Goal: Task Accomplishment & Management: Use online tool/utility

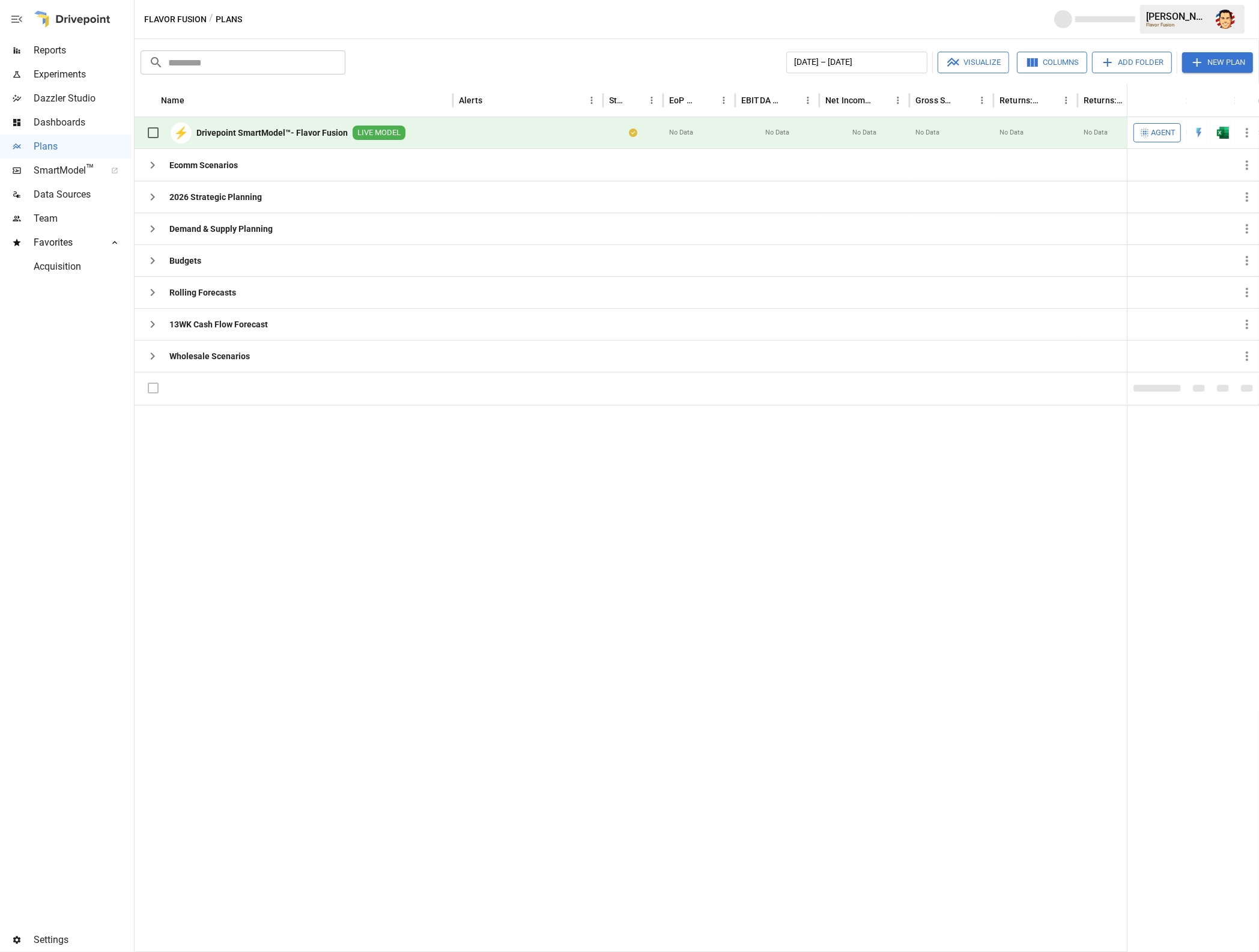
click at [426, 131] on div "⚡ Drivepoint SmartModel™- Flavor Fusion LIVE MODEL" at bounding box center [293, 133] width 318 height 32
click at [334, 134] on b "Drivepoint SmartModel™- Flavor Fusion" at bounding box center [272, 133] width 151 height 12
click at [1245, 133] on icon "button" at bounding box center [1246, 132] width 2 height 9
click at [1198, 269] on div "Validate Plan" at bounding box center [1192, 267] width 50 height 14
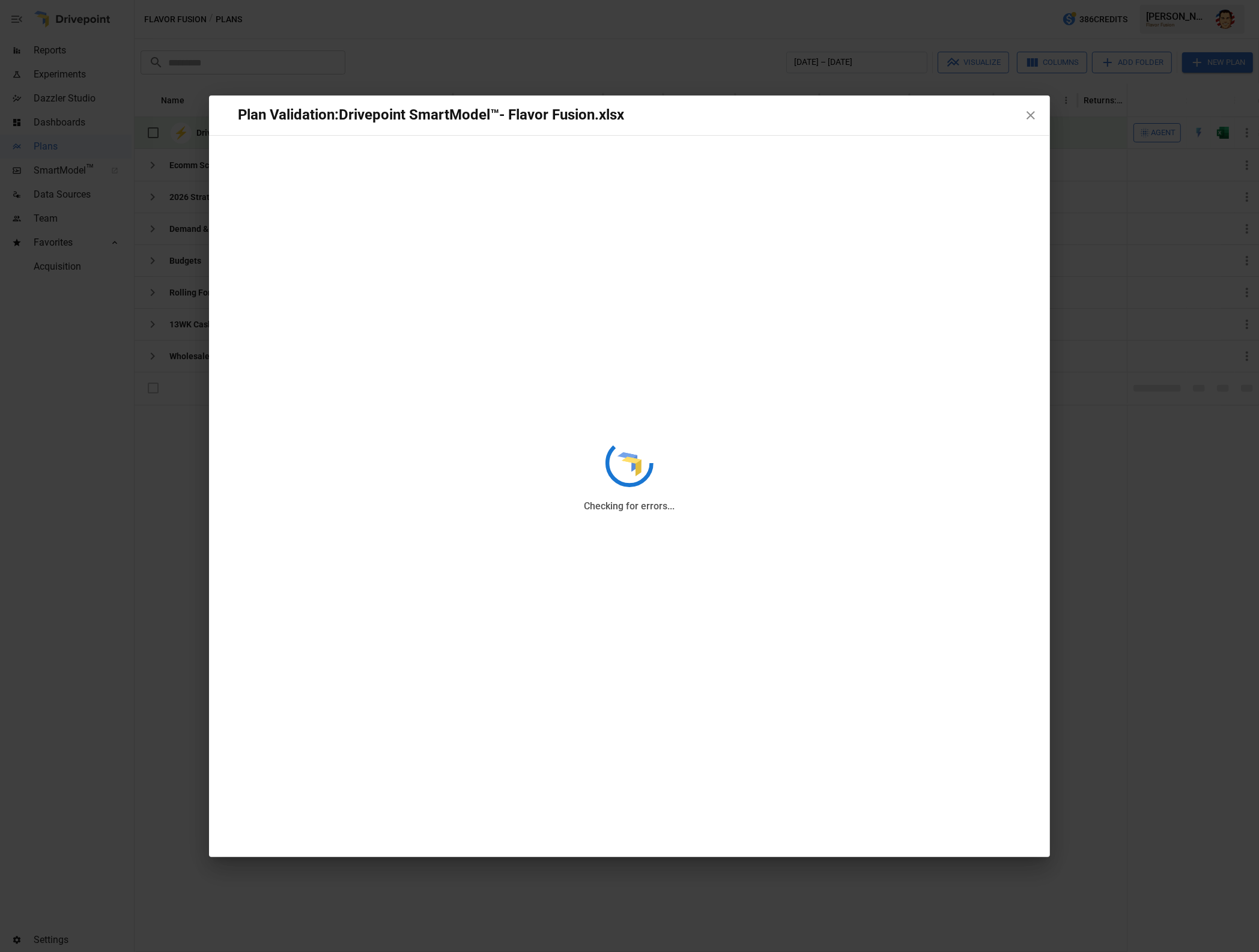
click at [1031, 116] on div "Checking for errors..." at bounding box center [629, 476] width 841 height 762
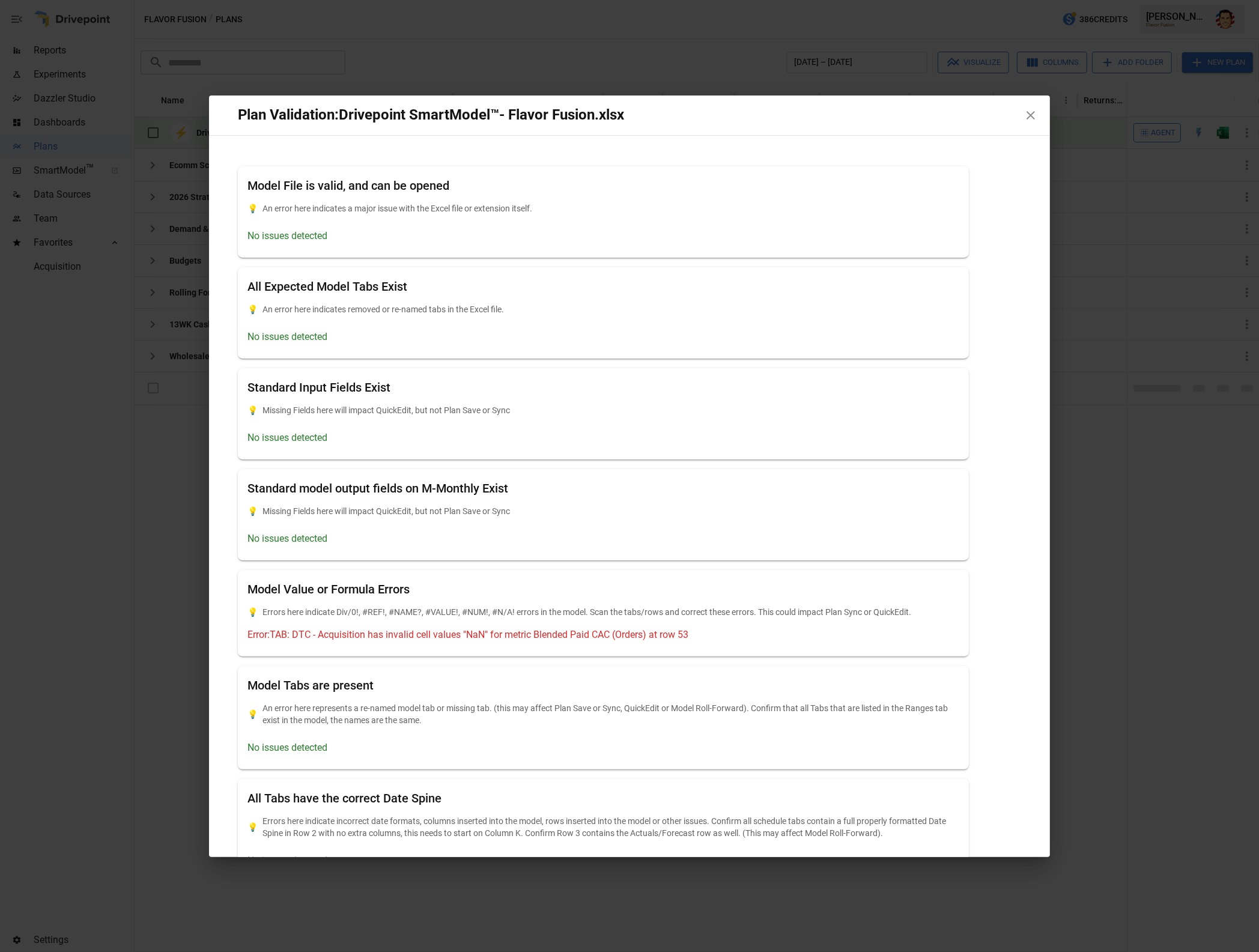
drag, startPoint x: 1034, startPoint y: 118, endPoint x: 1026, endPoint y: 180, distance: 62.5
click at [1026, 179] on div "Plan Validation: Drivepoint SmartModel™- Flavor Fusion.xlsx Model File is valid…" at bounding box center [629, 476] width 841 height 762
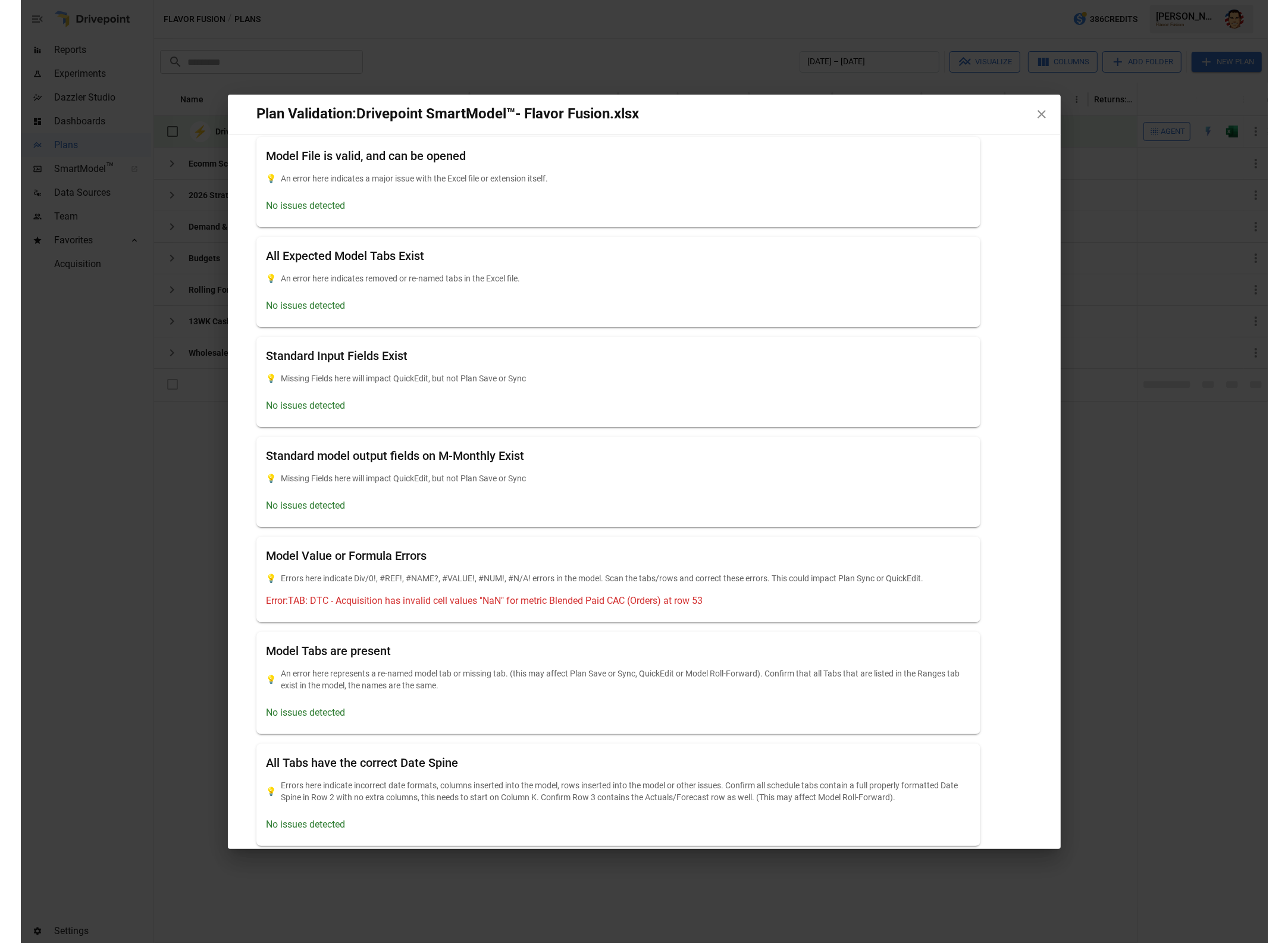
scroll to position [28, 0]
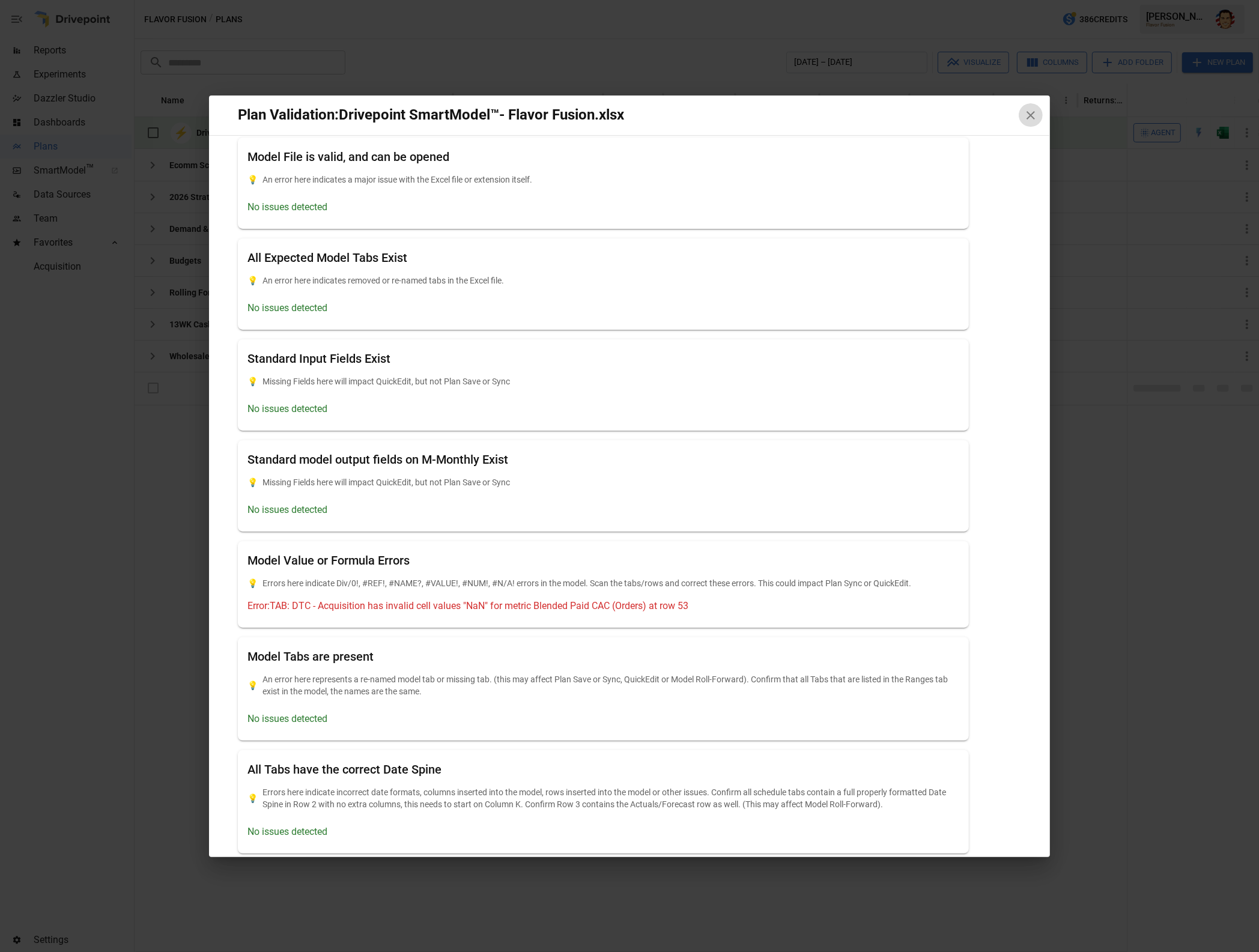
click at [1028, 113] on icon "button" at bounding box center [1031, 116] width 14 height 14
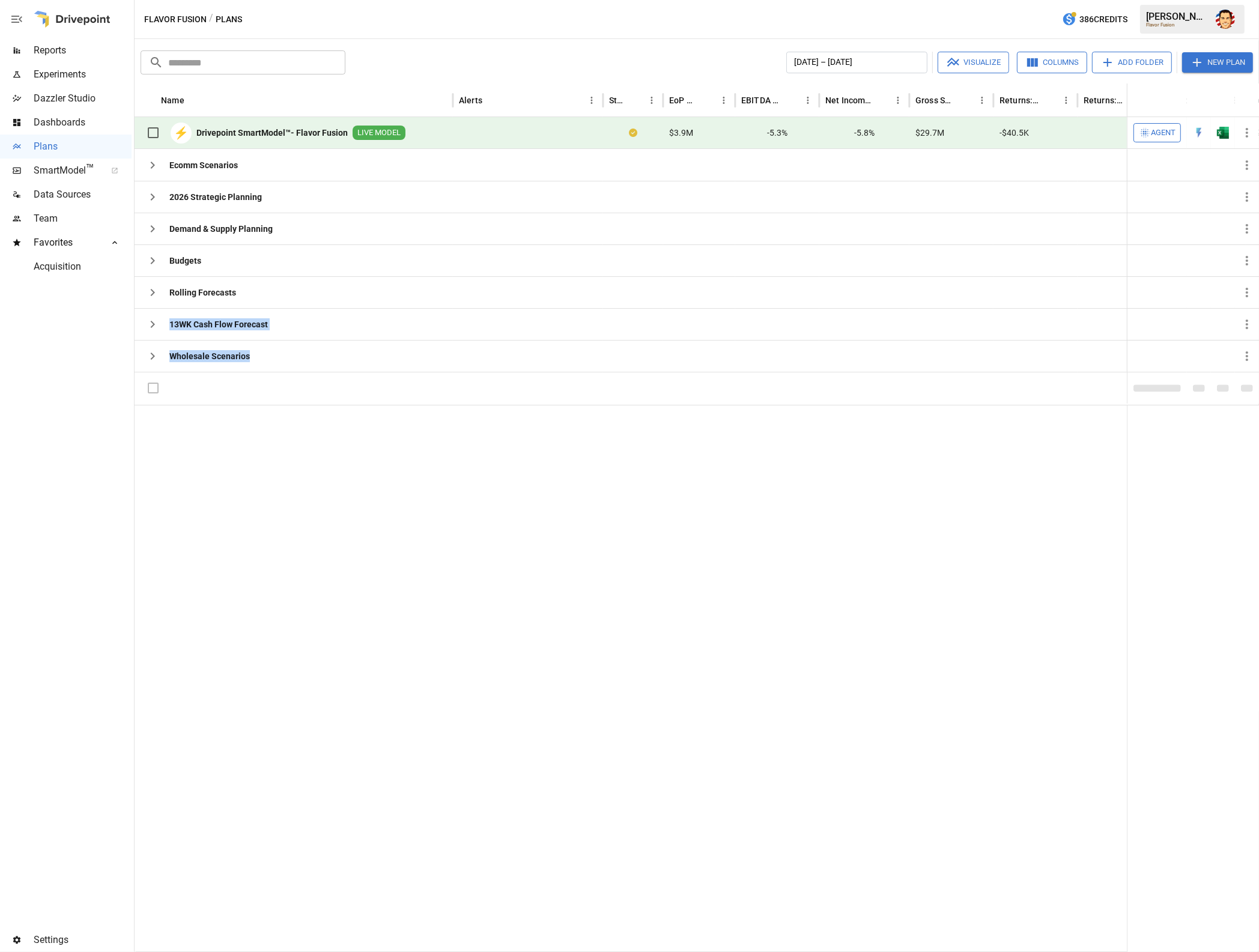
drag, startPoint x: 245, startPoint y: 292, endPoint x: 327, endPoint y: 450, distance: 178.0
click at [327, 450] on div "Name Alerts Status EoP Cash EBITDA Margin Net Income Margin Gross Sales Returns…" at bounding box center [696, 518] width 1124 height 869
click at [326, 455] on div at bounding box center [807, 678] width 1345 height 547
click at [1146, 134] on icon "button" at bounding box center [1144, 132] width 9 height 9
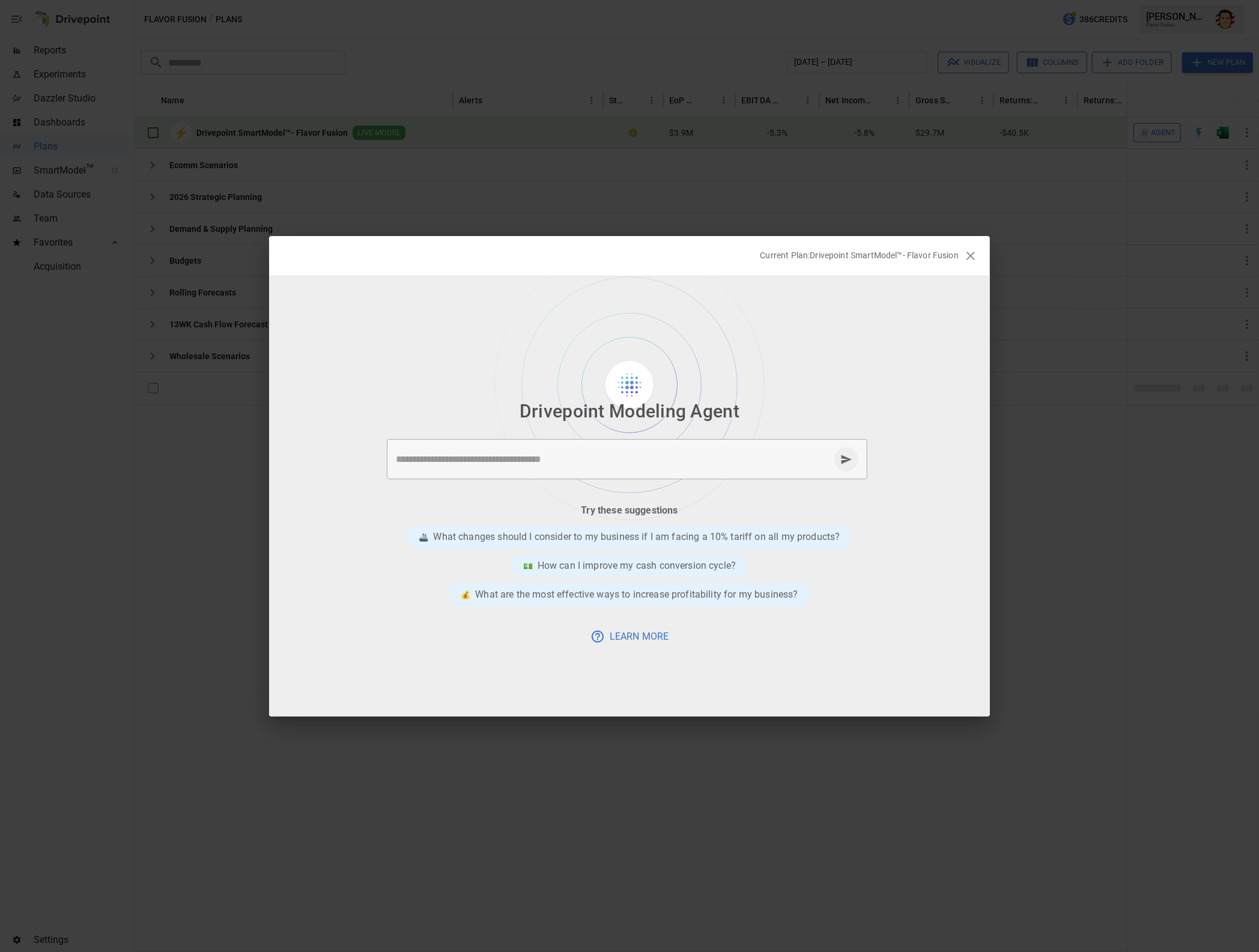
click at [546, 647] on div "Try these suggestions 🚢 What changes should I consider to my business if I am f…" at bounding box center [630, 575] width 444 height 144
click at [543, 647] on div "Try these suggestions 🚢 What changes should I consider to my business if I am f…" at bounding box center [630, 575] width 444 height 144
click at [658, 450] on div "* ​" at bounding box center [627, 459] width 480 height 40
click at [760, 347] on img at bounding box center [630, 398] width 271 height 244
click at [620, 465] on textarea at bounding box center [612, 459] width 434 height 14
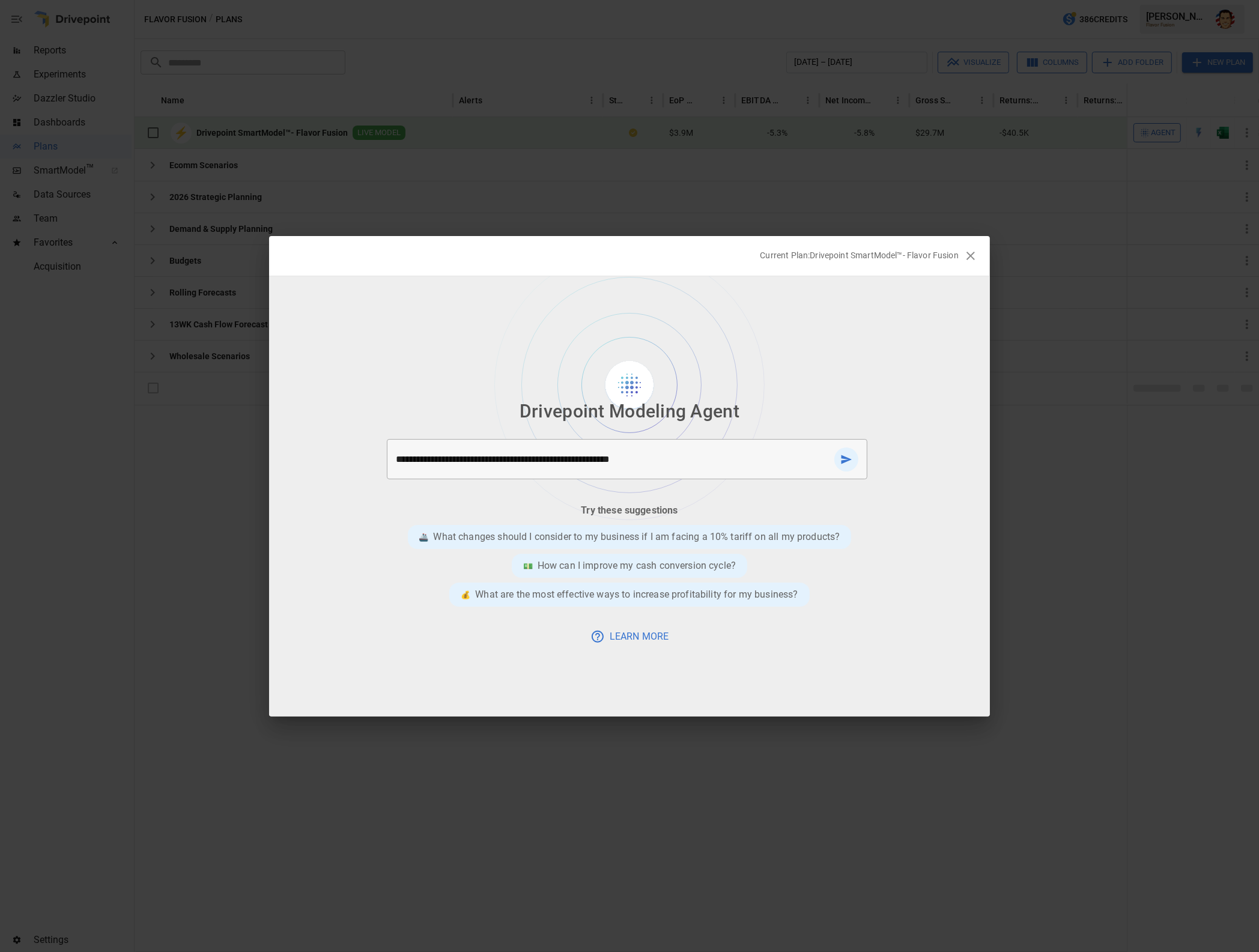
type textarea "**********"
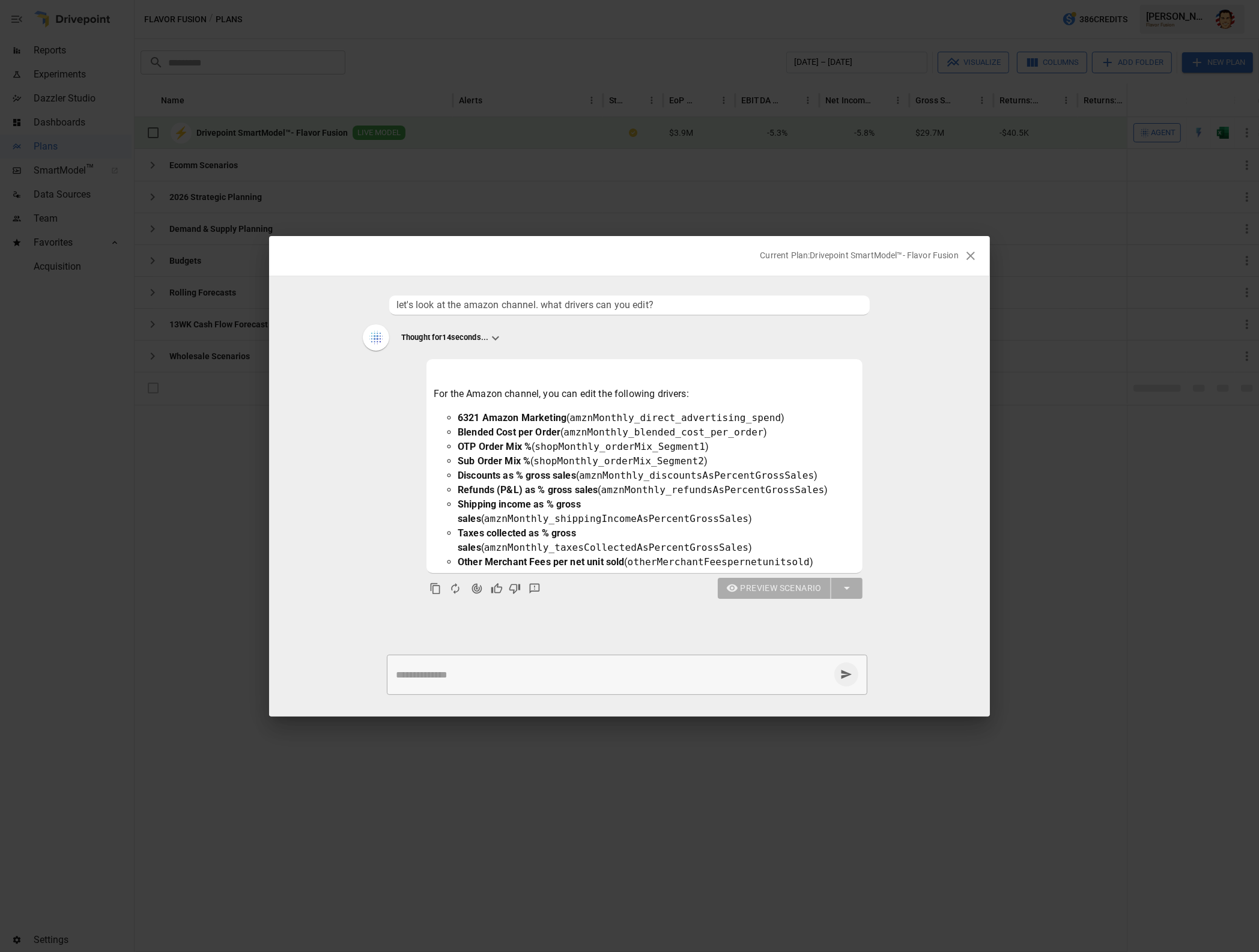
click at [542, 671] on textarea at bounding box center [612, 674] width 434 height 14
type textarea "*****"
click at [469, 679] on textarea "*****" at bounding box center [612, 674] width 434 height 14
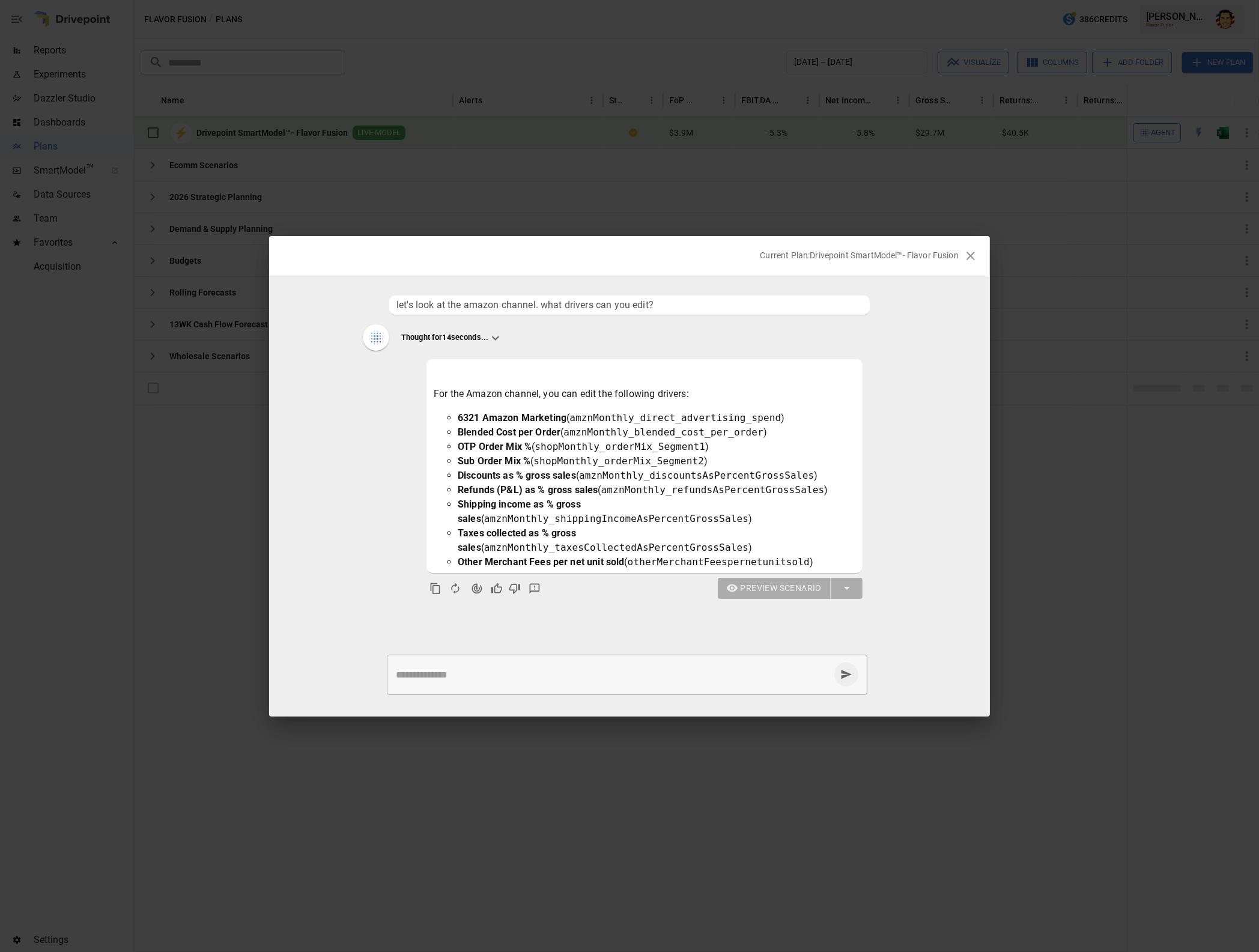
click at [215, 524] on div "Current Plan: Drivepoint SmartModel™- Flavor Fusion let's look at the amazon ch…" at bounding box center [630, 476] width 1259 height 952
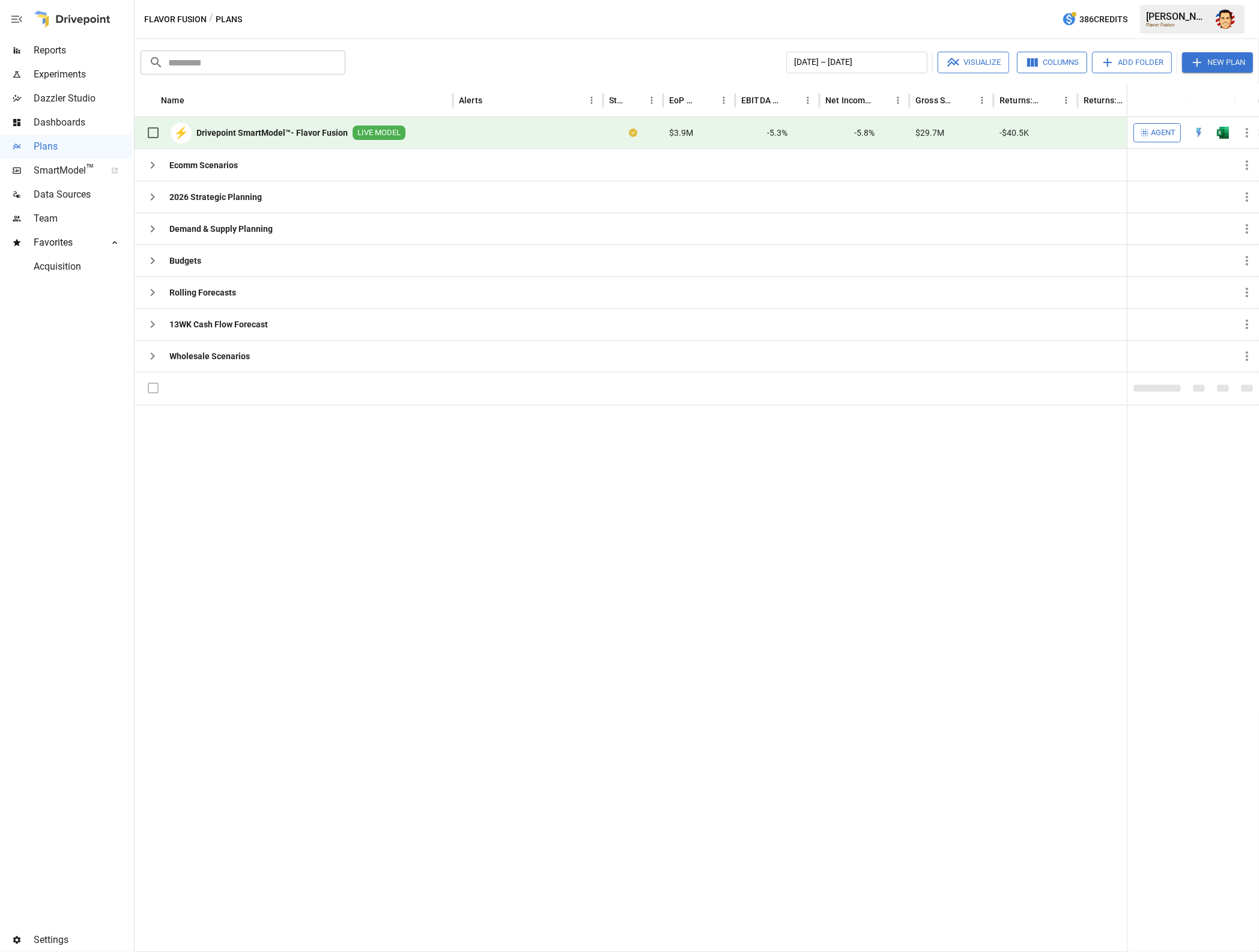
click at [245, 490] on div at bounding box center [807, 678] width 1345 height 547
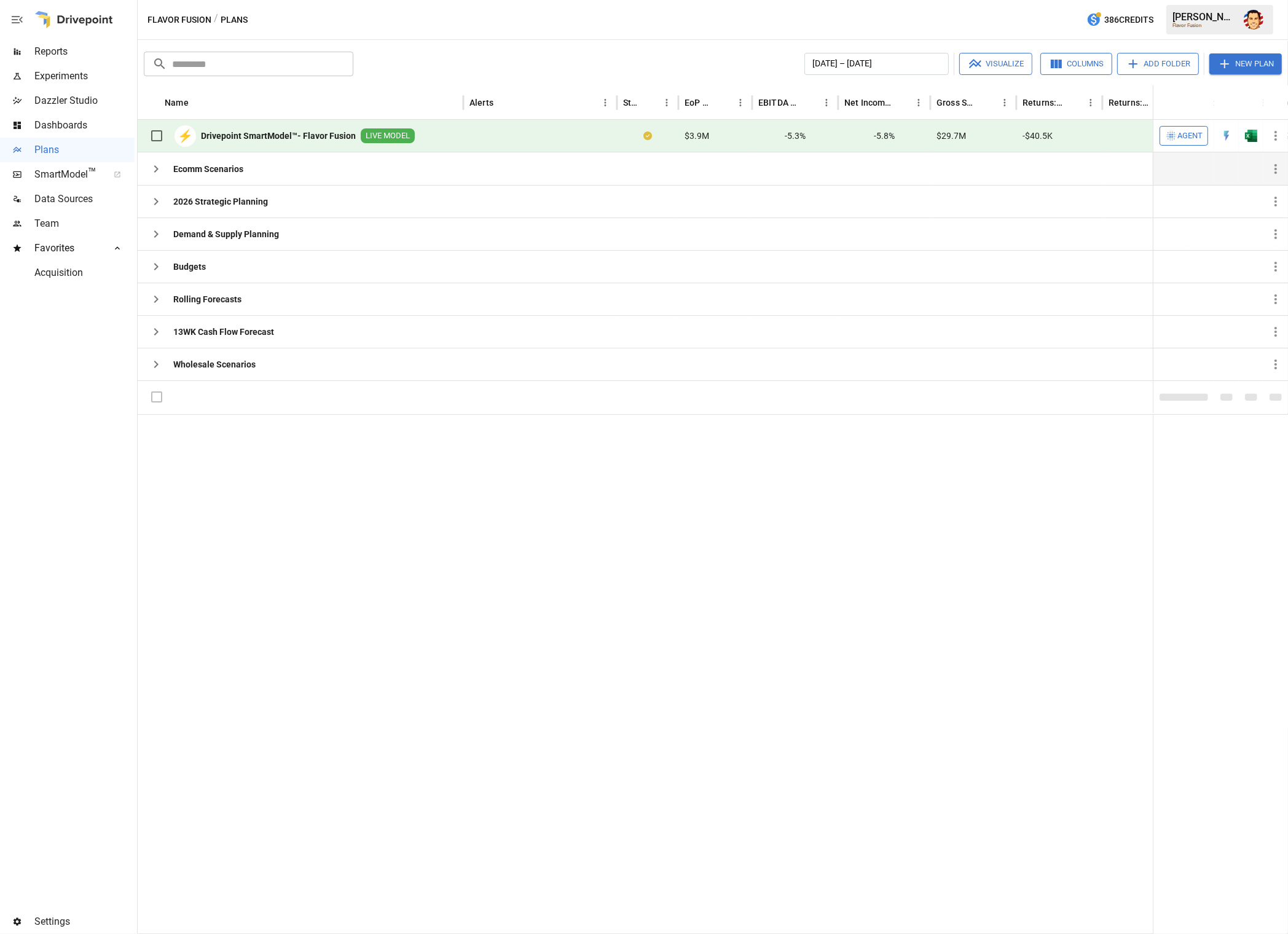
click at [156, 171] on icon "button" at bounding box center [156, 169] width 15 height 15
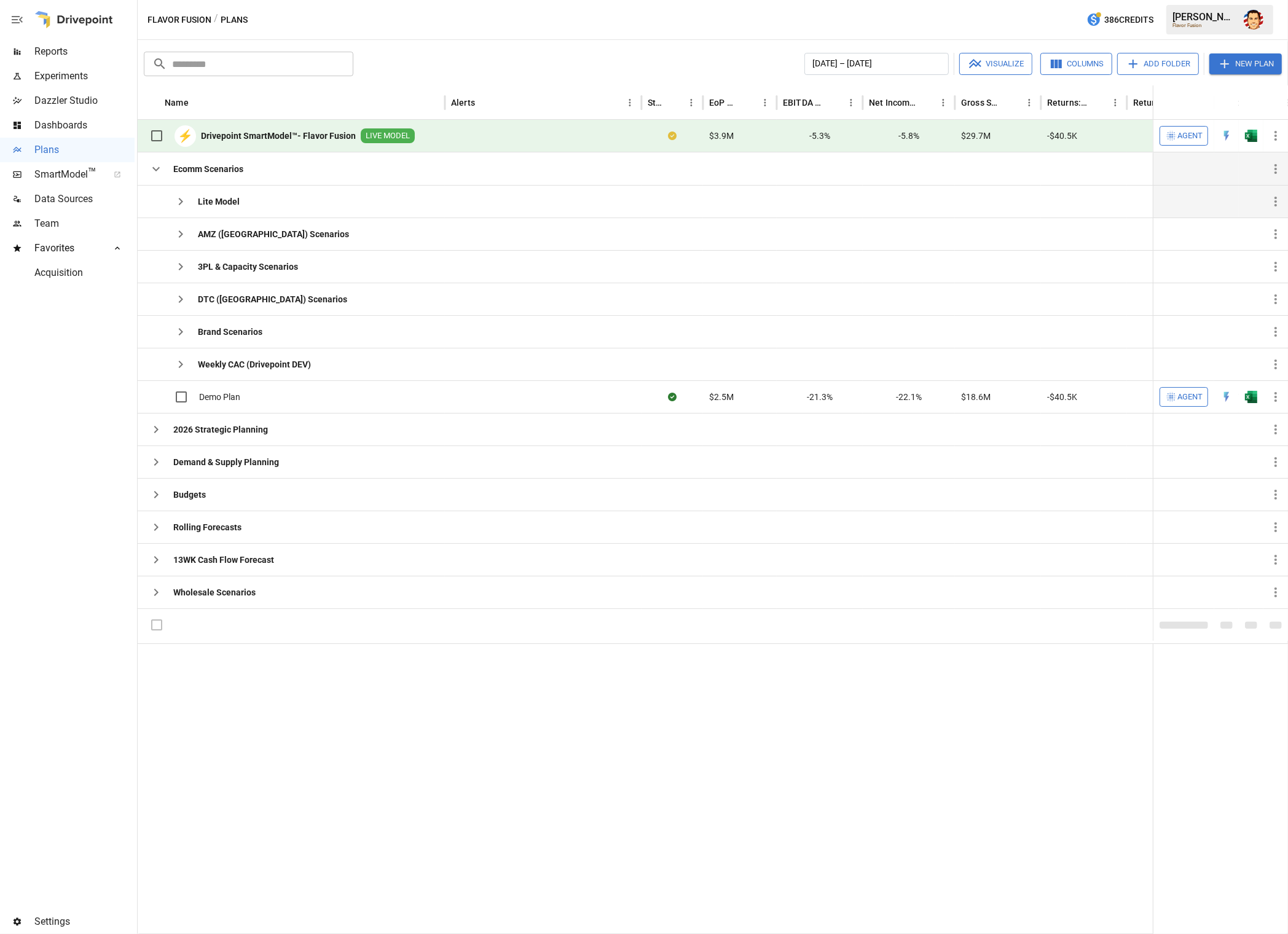
click at [180, 197] on icon "button" at bounding box center [181, 201] width 15 height 15
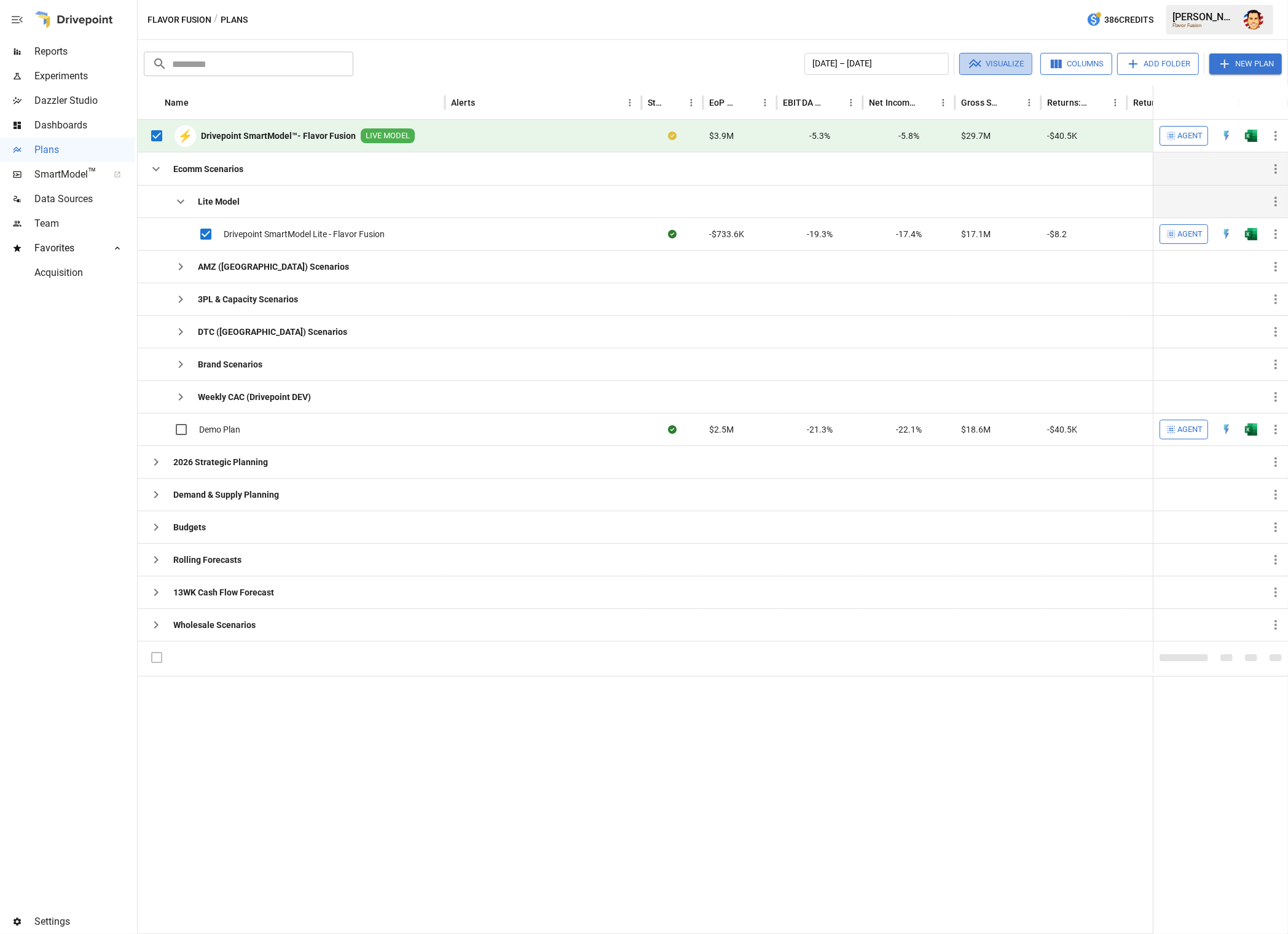
click at [983, 73] on button "Visualize" at bounding box center [996, 64] width 73 height 22
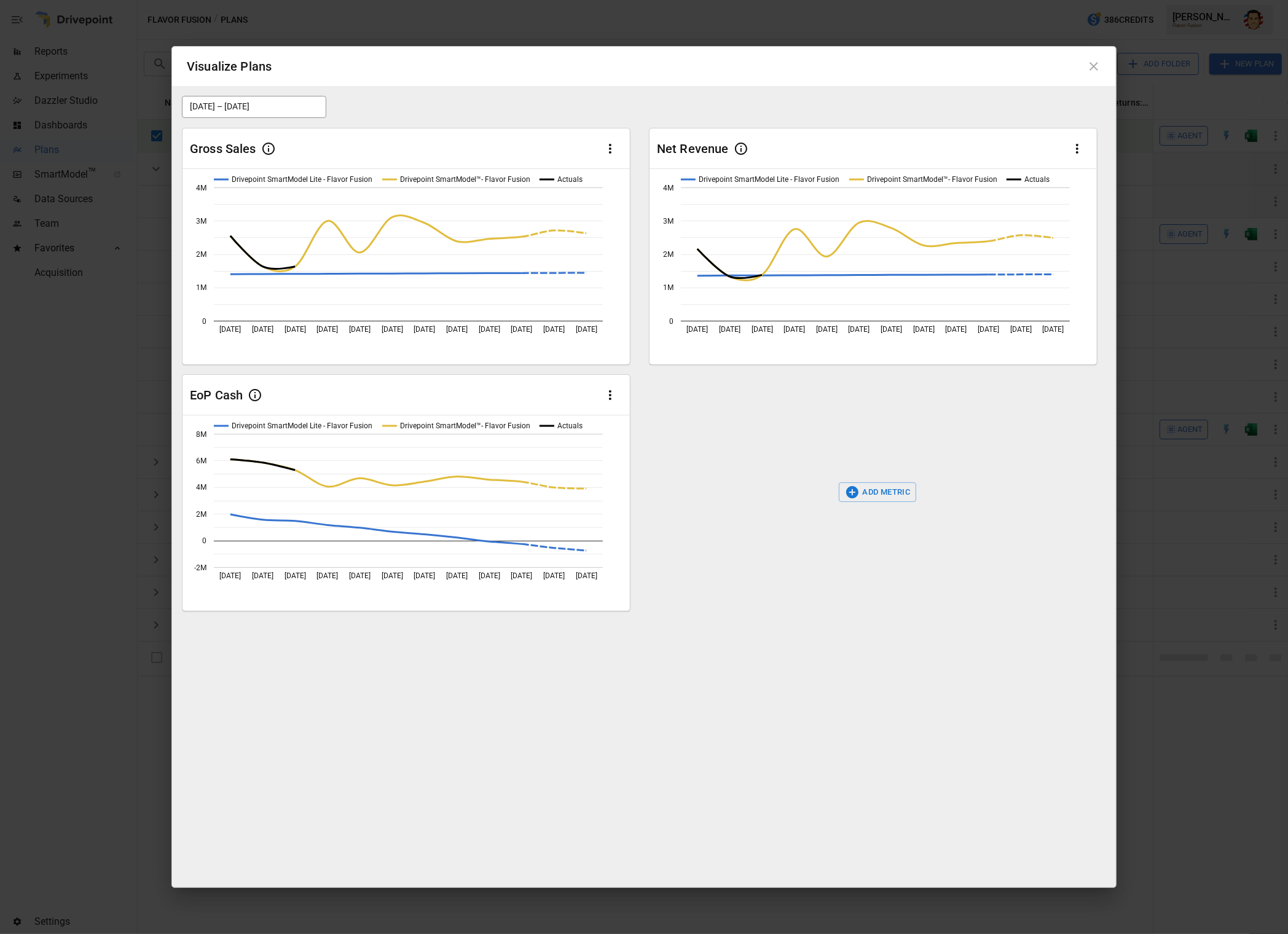
click at [1101, 65] on icon at bounding box center [1093, 66] width 15 height 15
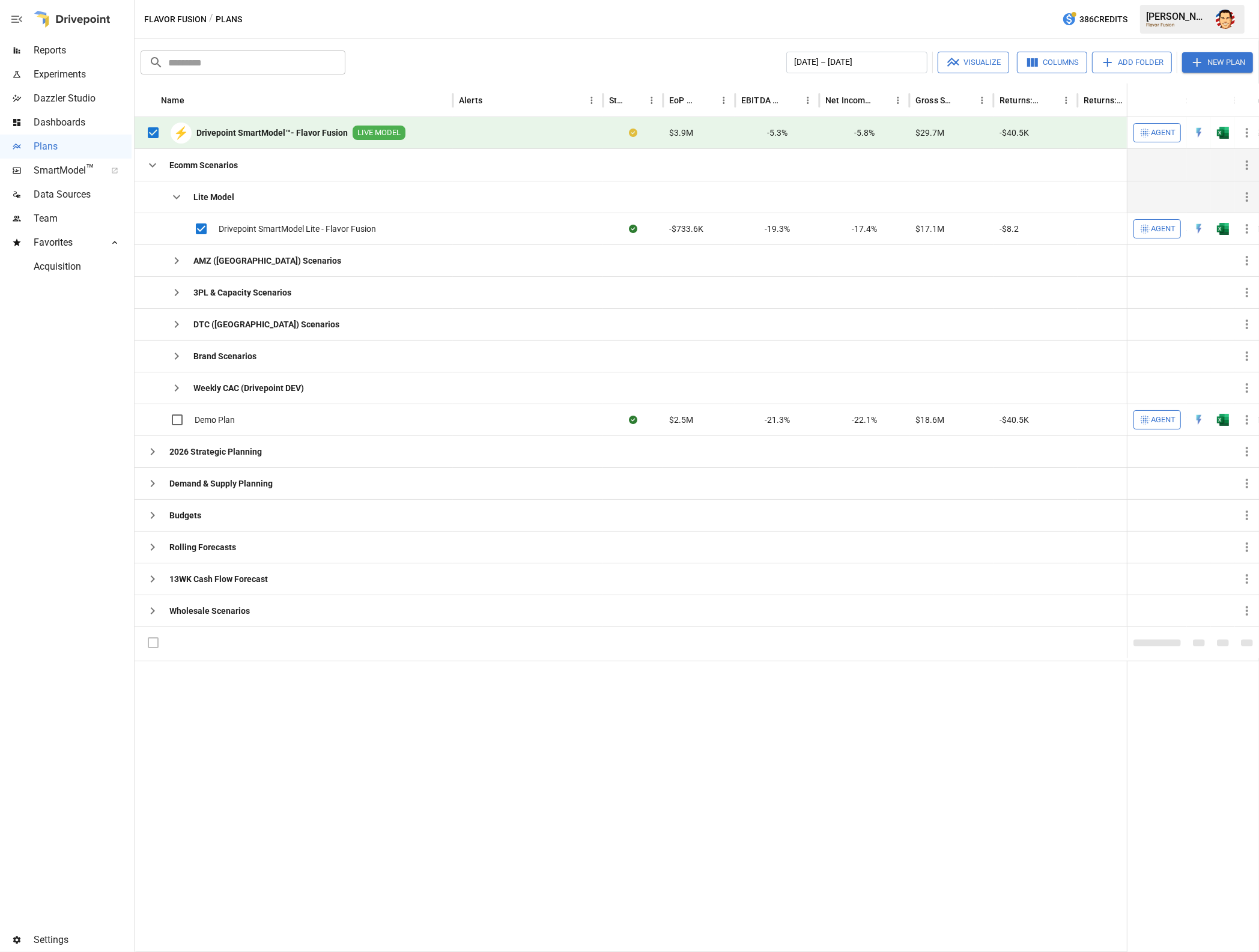
click at [1153, 127] on span "Agent" at bounding box center [1163, 133] width 24 height 14
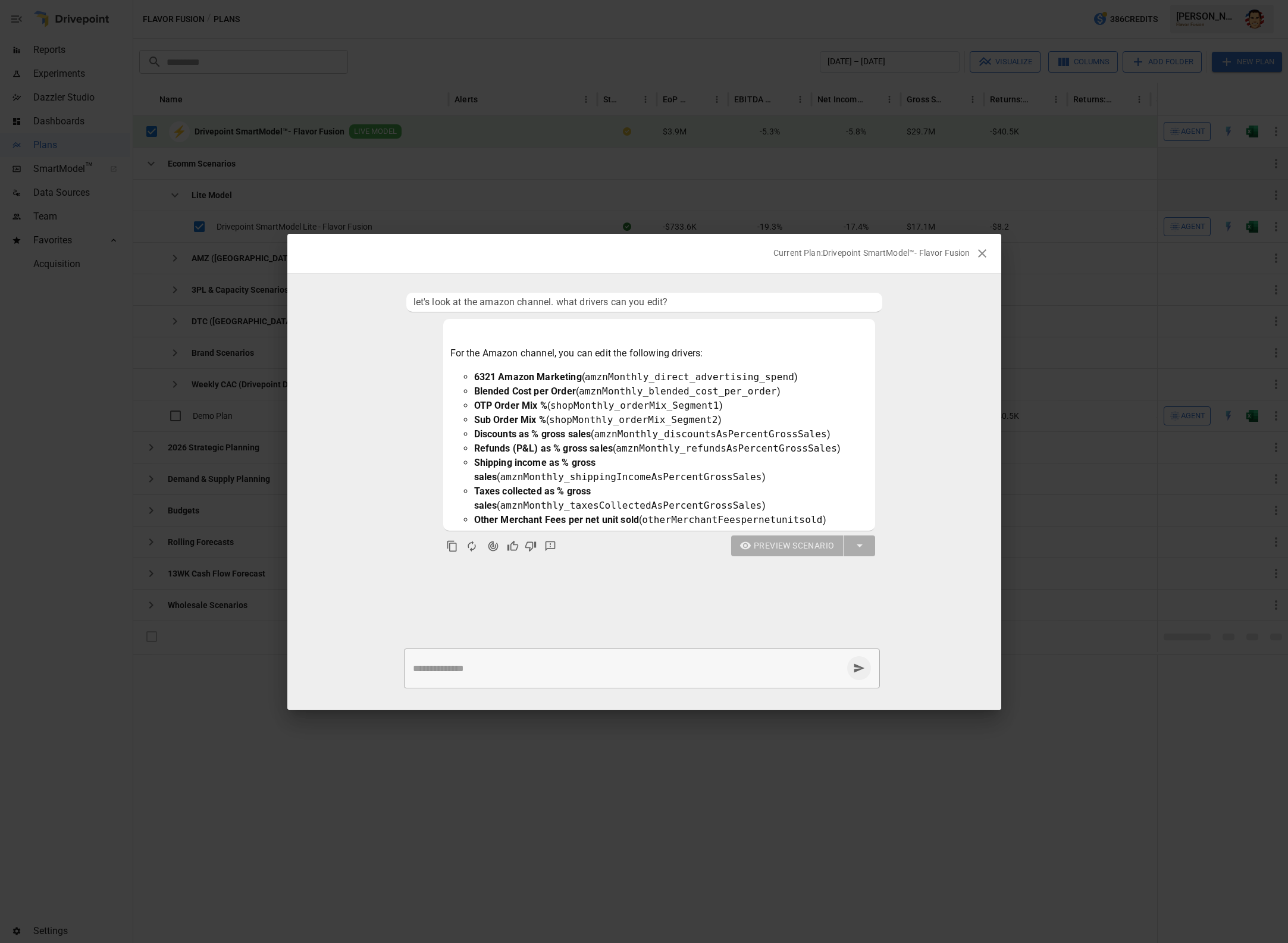
click at [940, 392] on ul "let's look at the amazon channel. what drivers can you edit? For the Amazon cha…" at bounding box center [644, 459] width 714 height 341
click at [908, 346] on ul "let's look at the amazon channel. what drivers can you edit? For the Amazon cha…" at bounding box center [644, 459] width 714 height 341
click at [985, 252] on icon "button" at bounding box center [982, 253] width 14 height 14
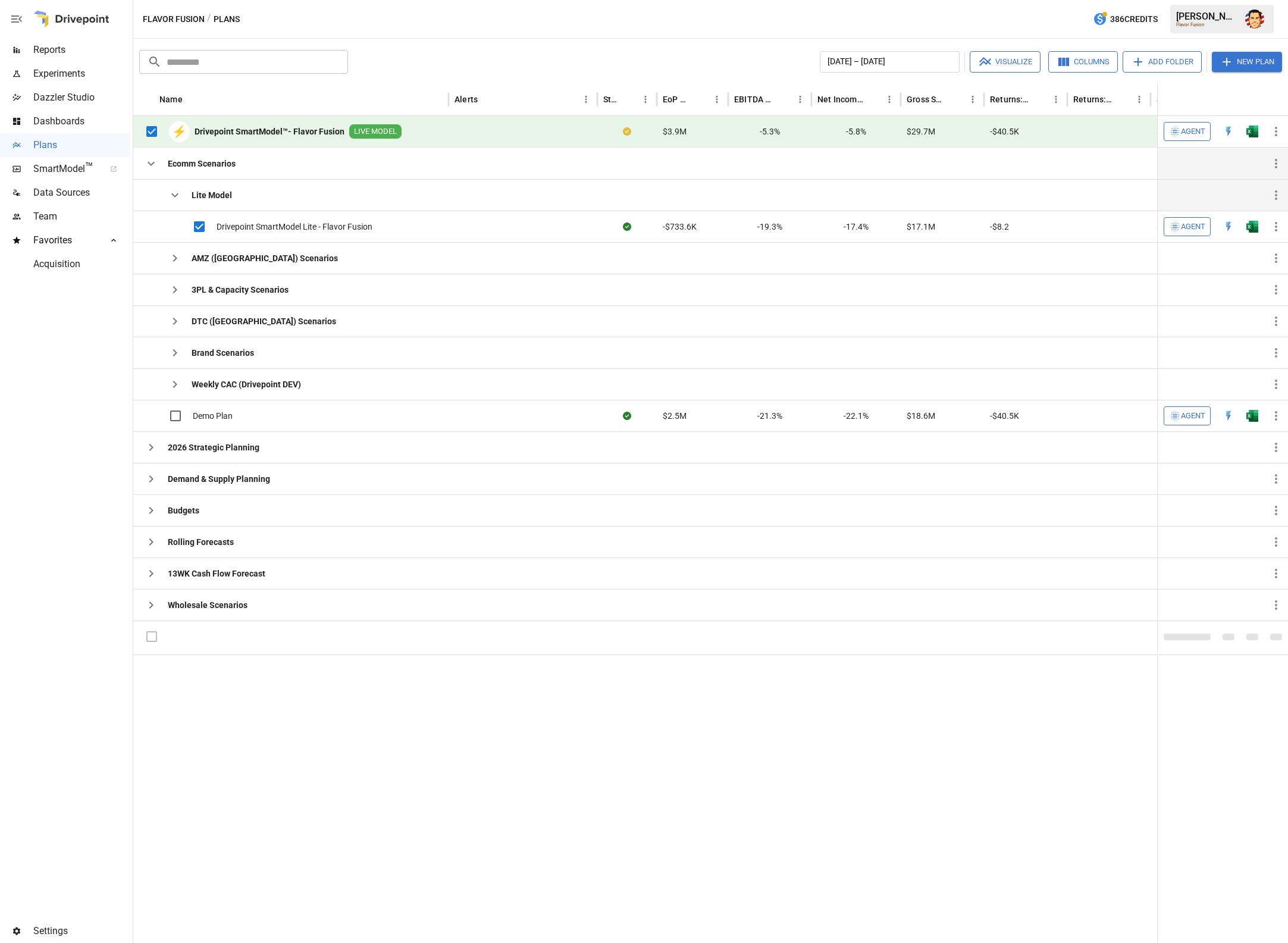
click at [493, 23] on div "Flavor Fusion / Plans 386 Credits [PERSON_NAME] Flavor Fusion" at bounding box center [710, 19] width 1154 height 38
click at [644, 48] on div "​ ​ [DATE] – [DATE] Visualize Columns Add Folder New Plan" at bounding box center [710, 60] width 1147 height 26
